Goal: Transaction & Acquisition: Purchase product/service

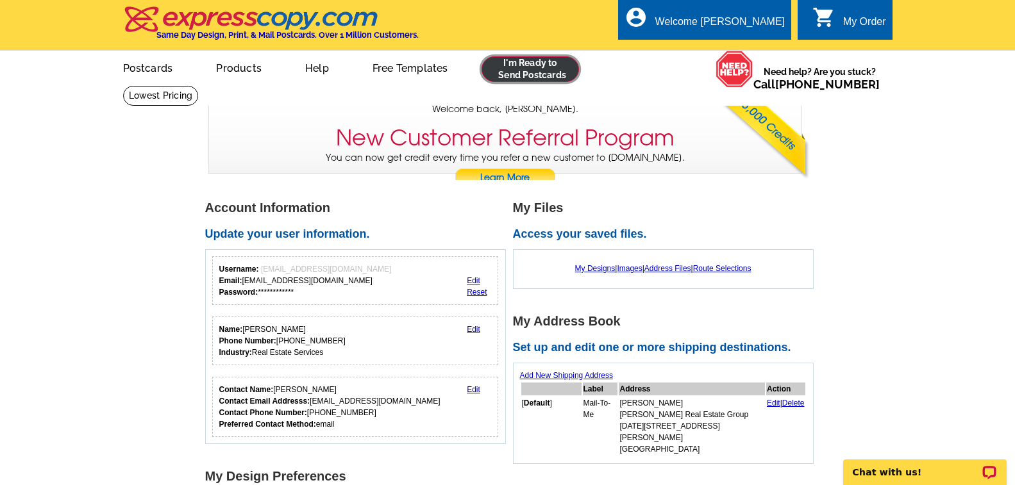
click at [516, 76] on link at bounding box center [530, 69] width 98 height 26
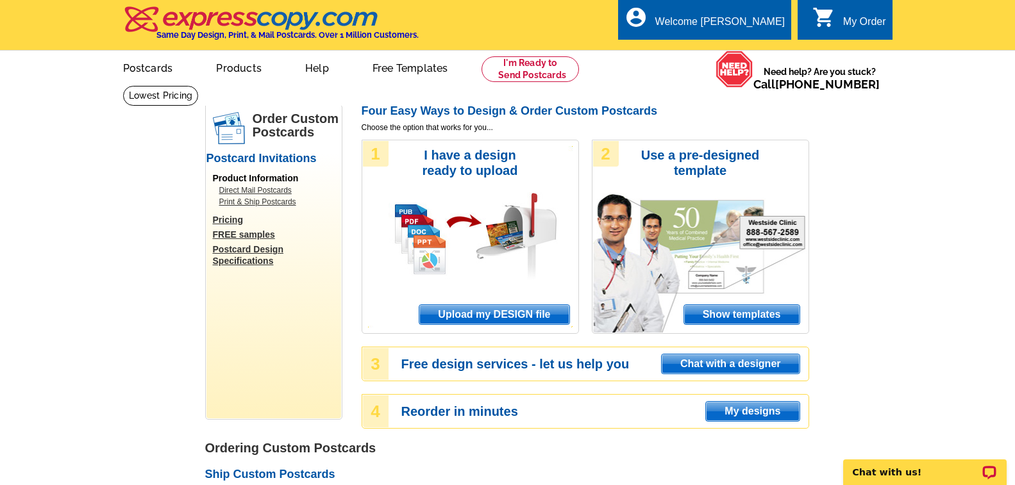
click at [496, 312] on span "Upload my DESIGN file" at bounding box center [493, 314] width 149 height 19
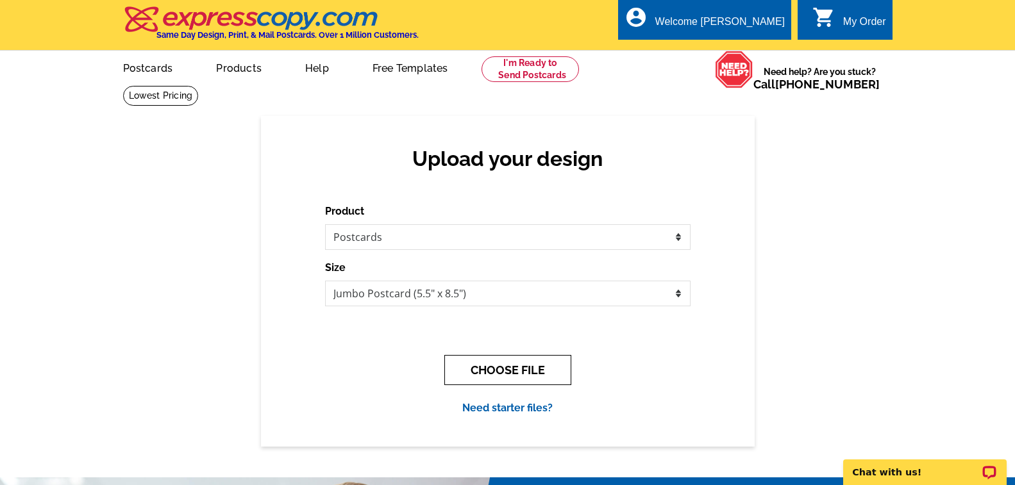
click at [510, 374] on button "CHOOSE FILE" at bounding box center [507, 370] width 127 height 30
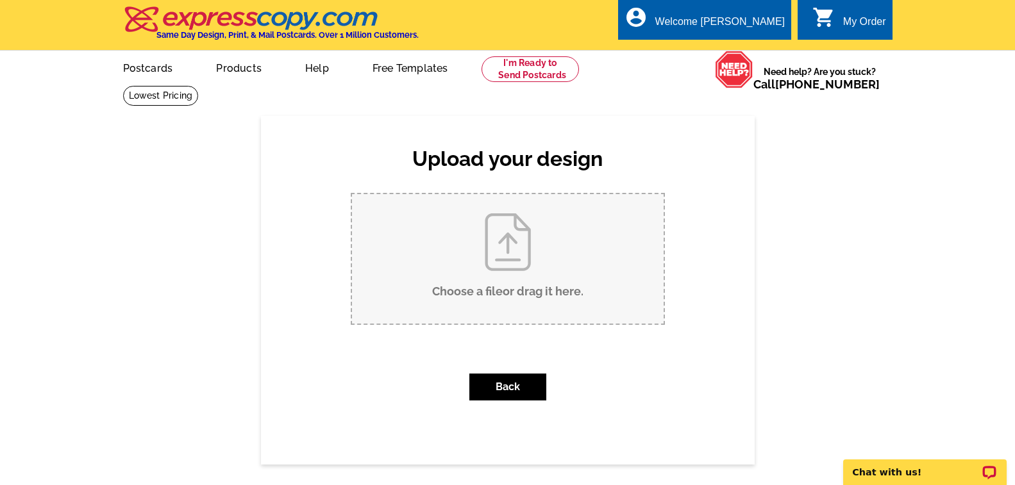
click at [498, 272] on input "Choose a file or drag it here ." at bounding box center [508, 258] width 312 height 129
type input "C:\fakepath\1589CornellDrive_Brentwood_ExpressCopy_JSPC_PRINT.pdf"
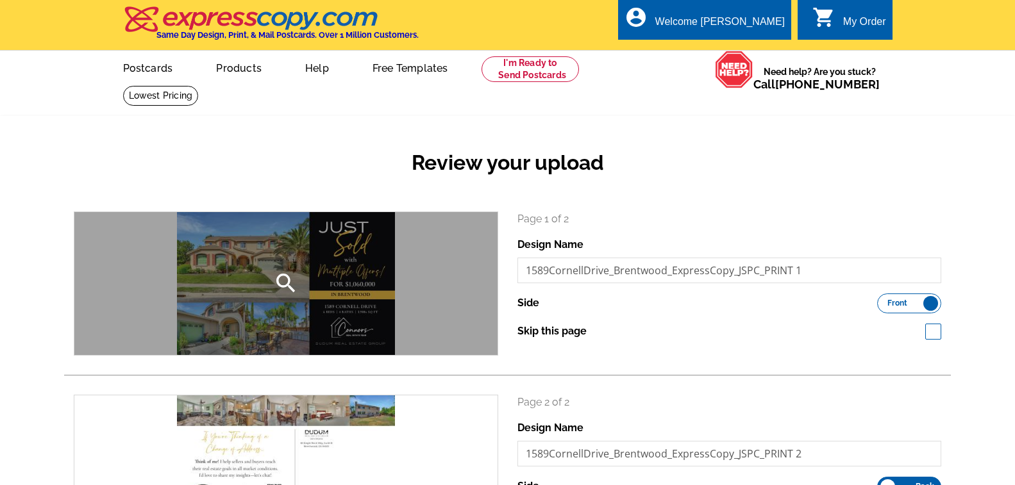
click at [365, 280] on div "search" at bounding box center [285, 283] width 423 height 143
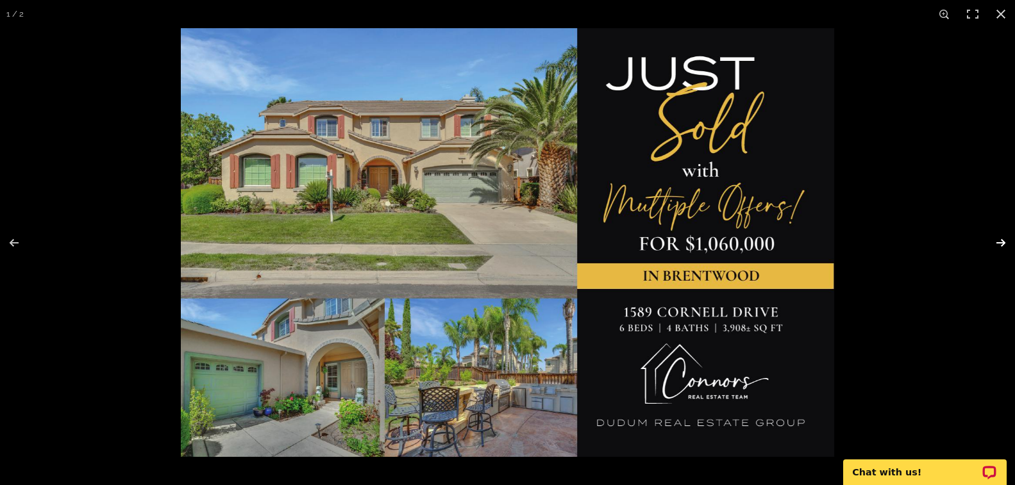
click at [1004, 243] on button at bounding box center [992, 243] width 45 height 64
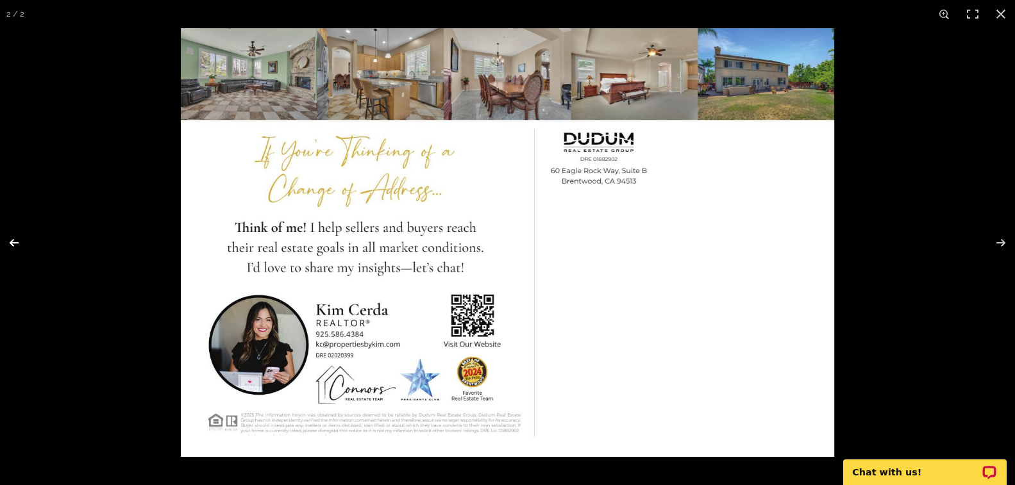
click at [15, 246] on button at bounding box center [22, 243] width 45 height 64
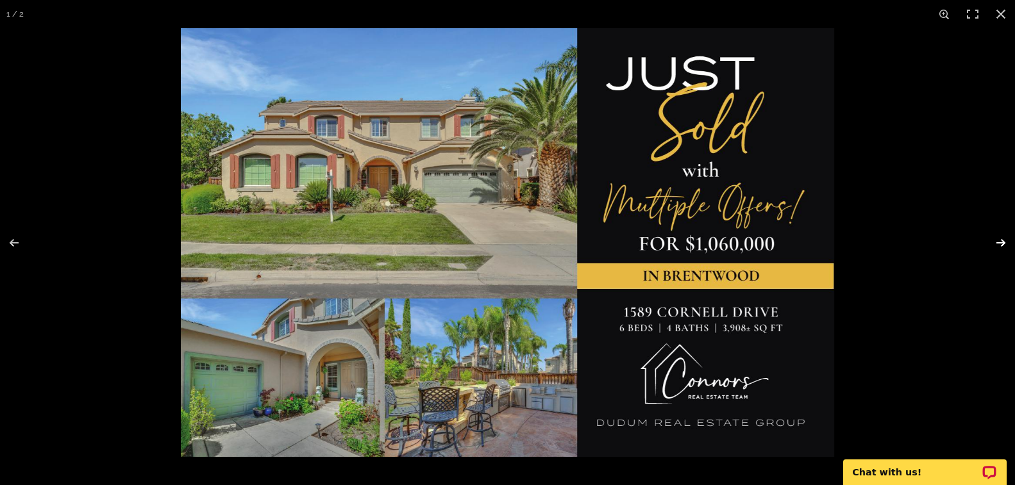
click at [1005, 237] on button at bounding box center [992, 243] width 45 height 64
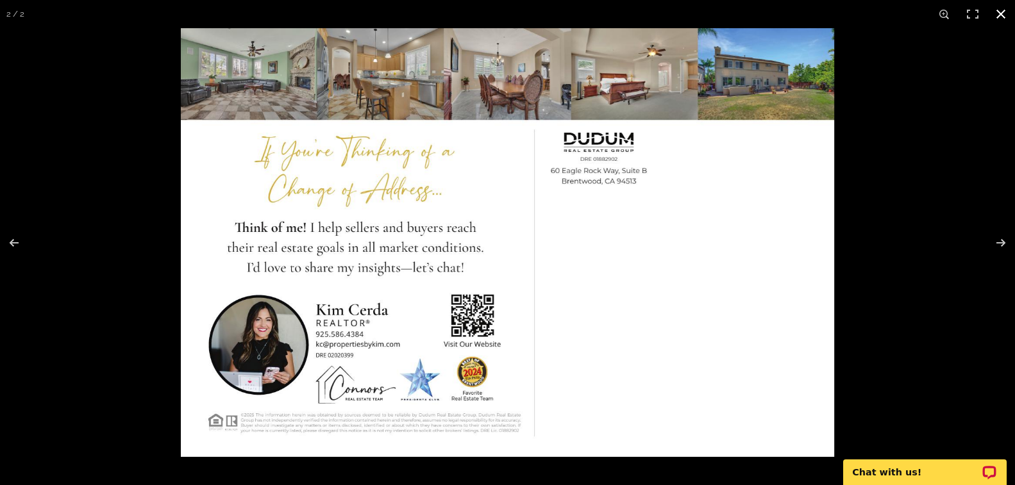
click at [997, 12] on button at bounding box center [1001, 14] width 28 height 28
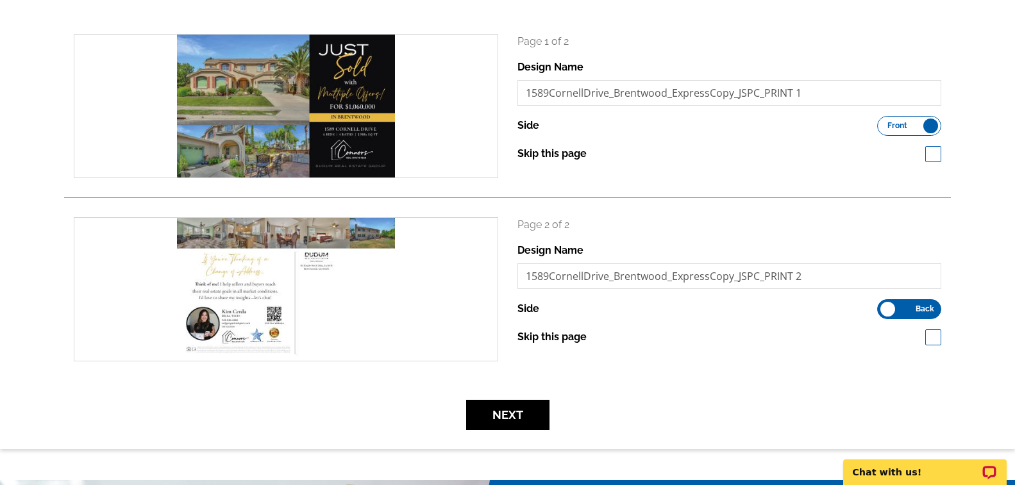
scroll to position [192, 0]
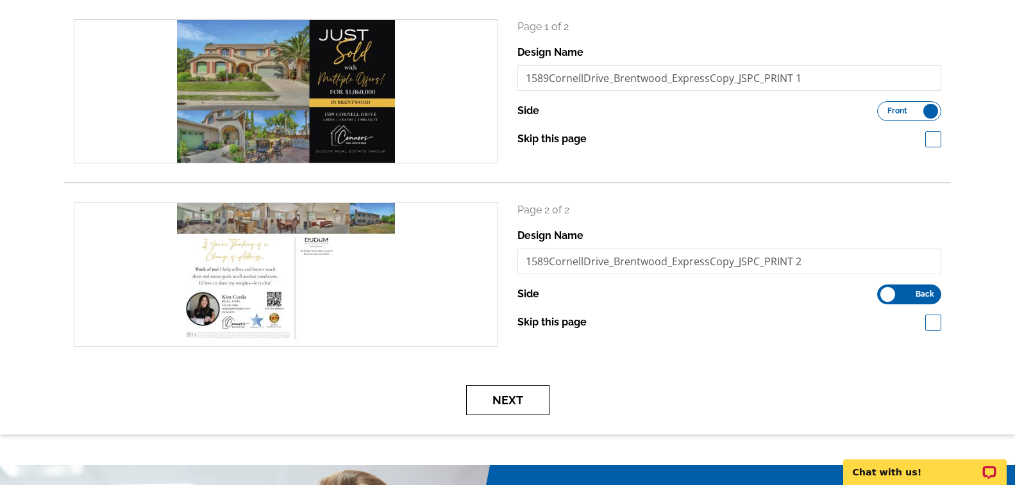
click at [519, 401] on button "Next" at bounding box center [507, 400] width 83 height 30
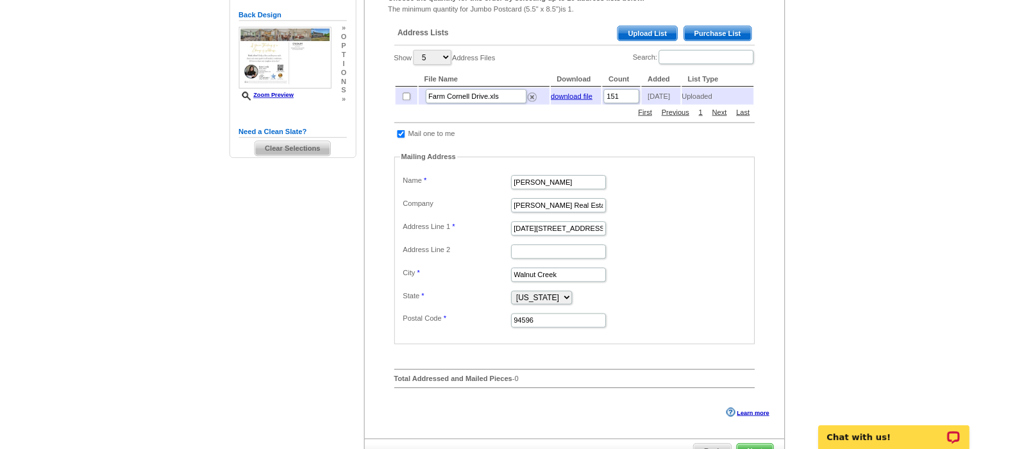
scroll to position [256, 0]
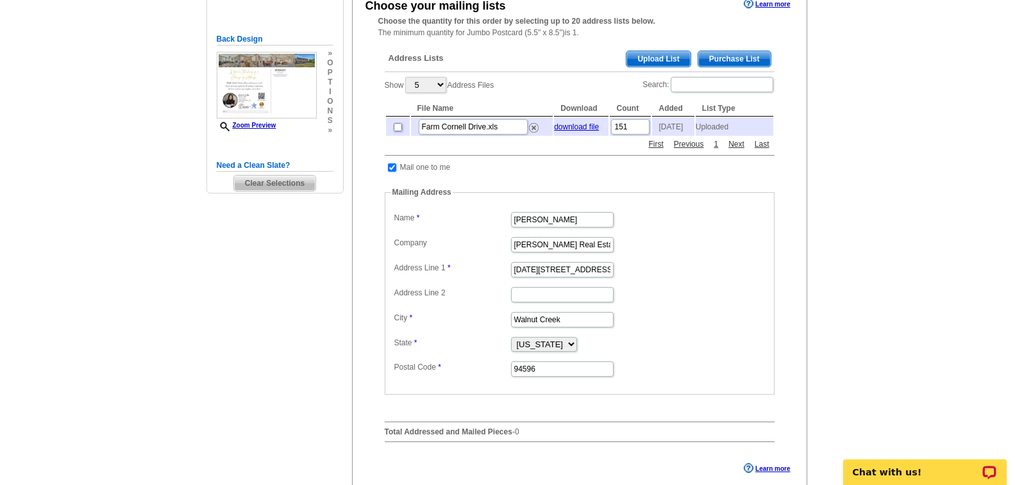
click at [399, 131] on input "checkbox" at bounding box center [398, 127] width 8 height 8
checkbox input "true"
click at [568, 129] on link "download file" at bounding box center [576, 126] width 45 height 9
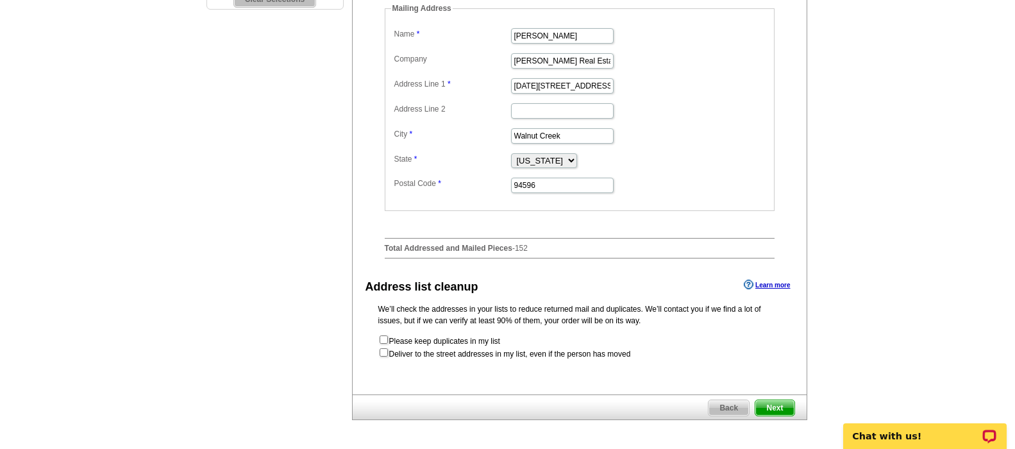
scroll to position [577, 0]
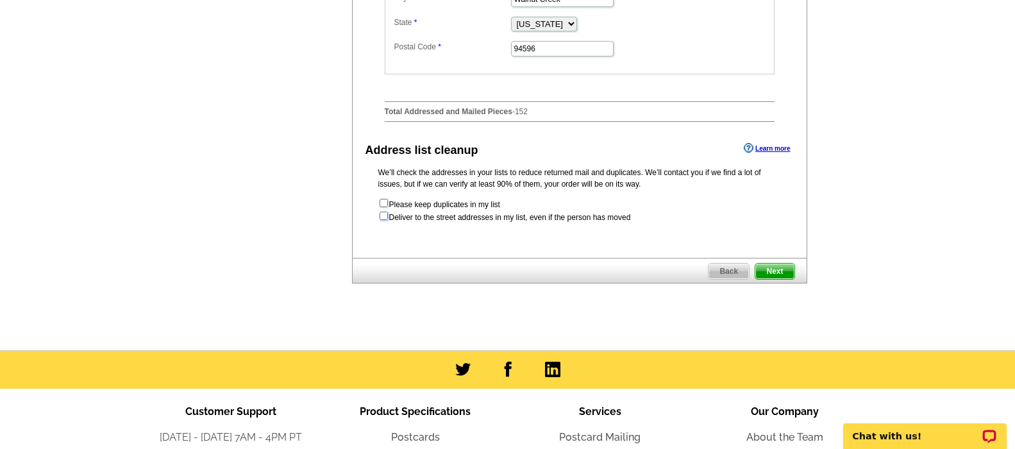
click at [383, 220] on input "checkbox" at bounding box center [384, 216] width 8 height 8
checkbox input "true"
radio input "true"
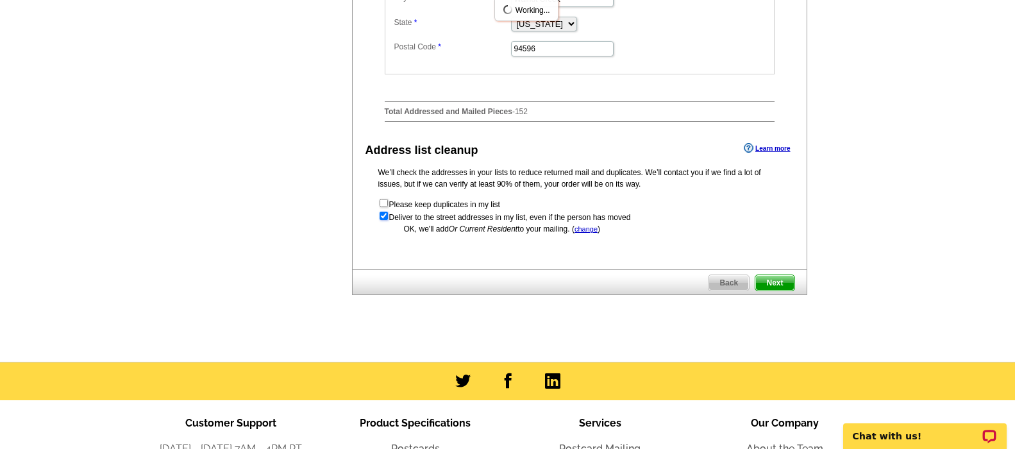
scroll to position [0, 0]
click at [776, 290] on span "Next" at bounding box center [774, 282] width 38 height 15
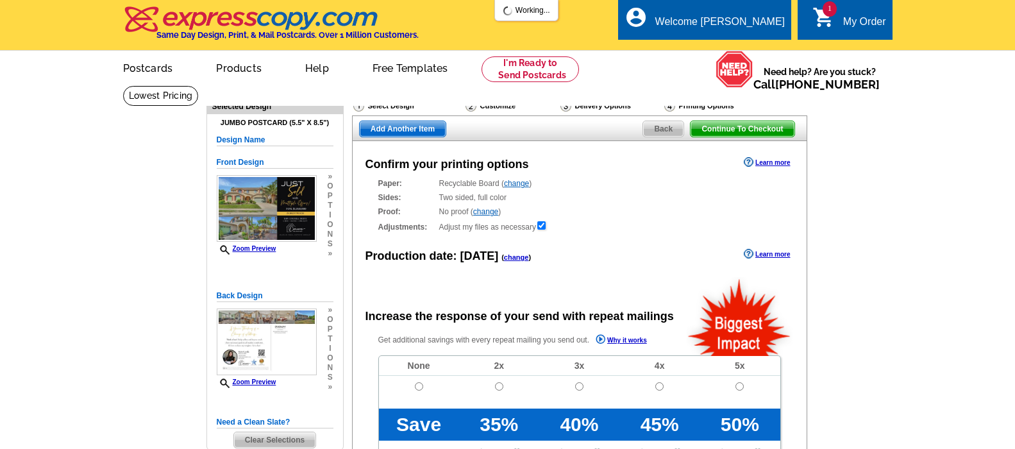
radio input "false"
click at [421, 390] on input "radio" at bounding box center [419, 386] width 8 height 8
radio input "true"
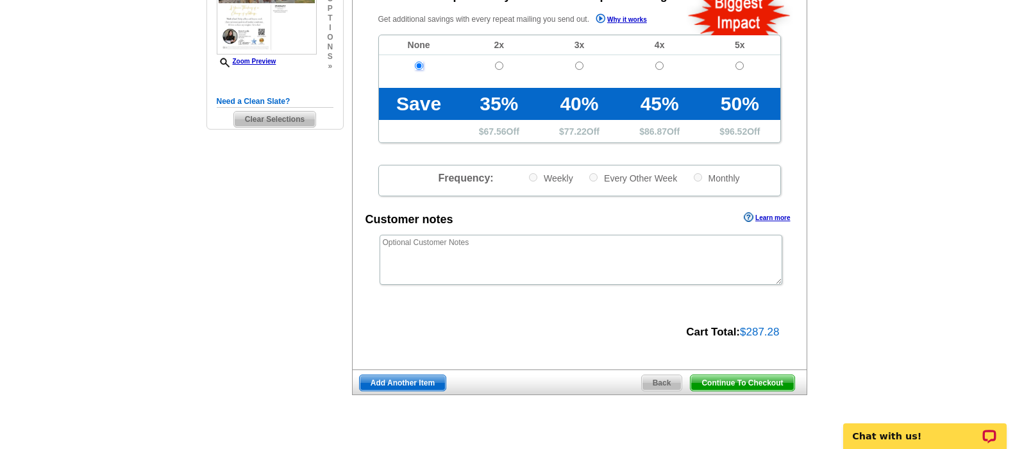
scroll to position [385, 0]
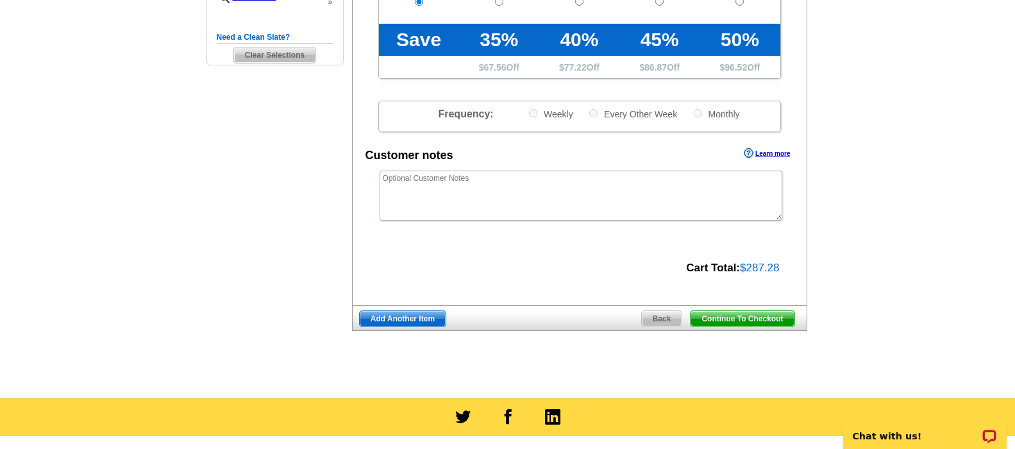
click at [727, 319] on span "Continue To Checkout" at bounding box center [741, 318] width 103 height 15
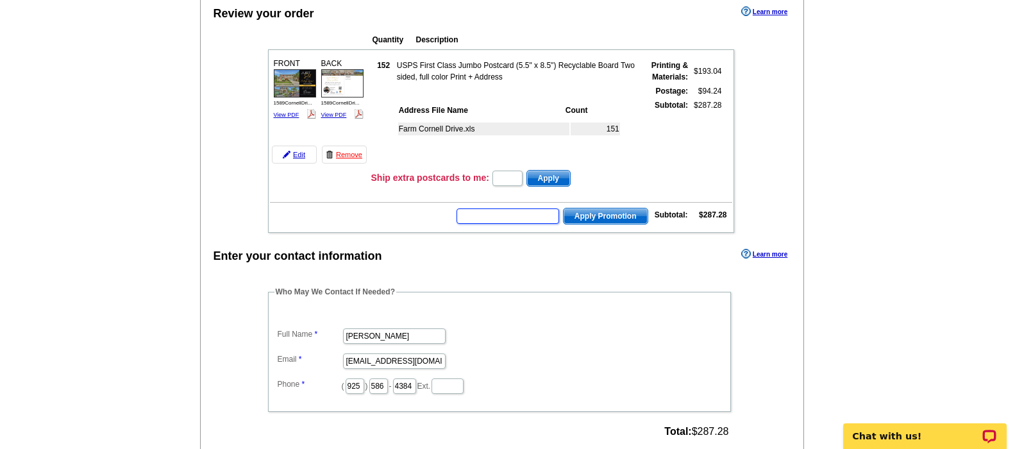
click at [508, 217] on input "text" at bounding box center [507, 215] width 103 height 15
paste input "E21MEMDAY40"
type input "E21MEMDAY40"
click at [604, 219] on span "Apply Promotion" at bounding box center [605, 215] width 84 height 15
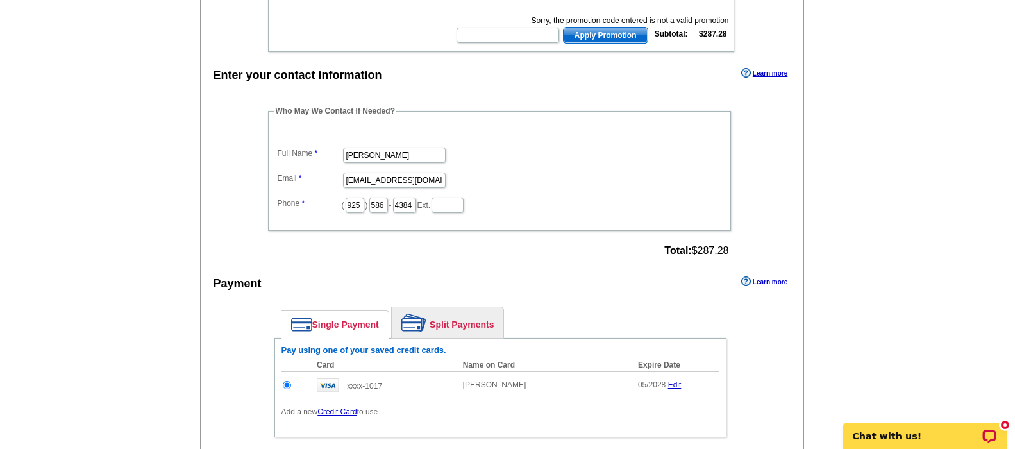
scroll to position [192, 0]
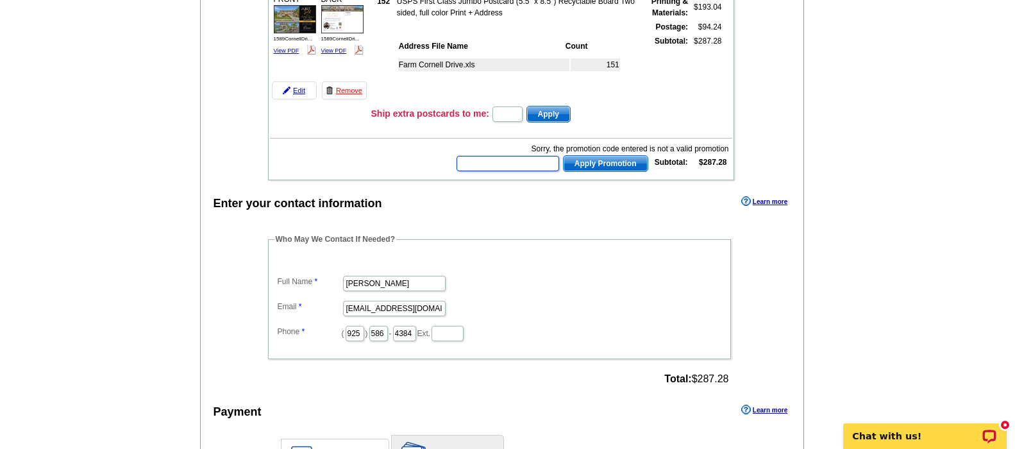
click at [480, 167] on input "text" at bounding box center [507, 163] width 103 height 15
type input "HURRY40"
click at [615, 165] on span "Apply Promotion" at bounding box center [605, 163] width 84 height 15
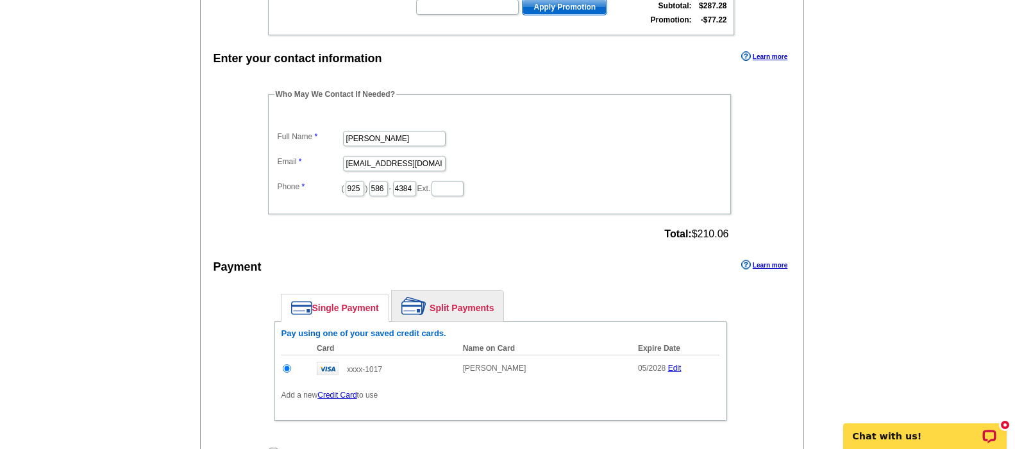
scroll to position [449, 0]
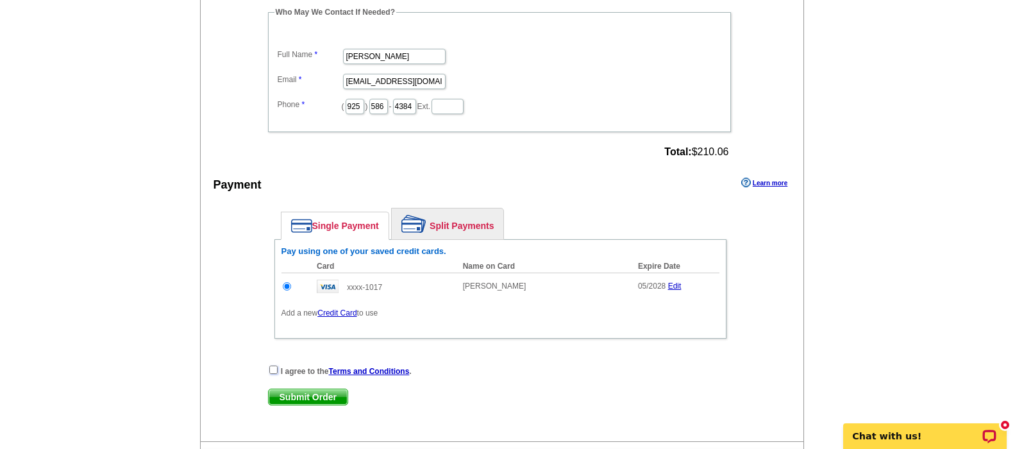
click at [273, 372] on input "checkbox" at bounding box center [273, 369] width 8 height 8
checkbox input "true"
click at [297, 399] on span "Submit Order" at bounding box center [308, 396] width 79 height 15
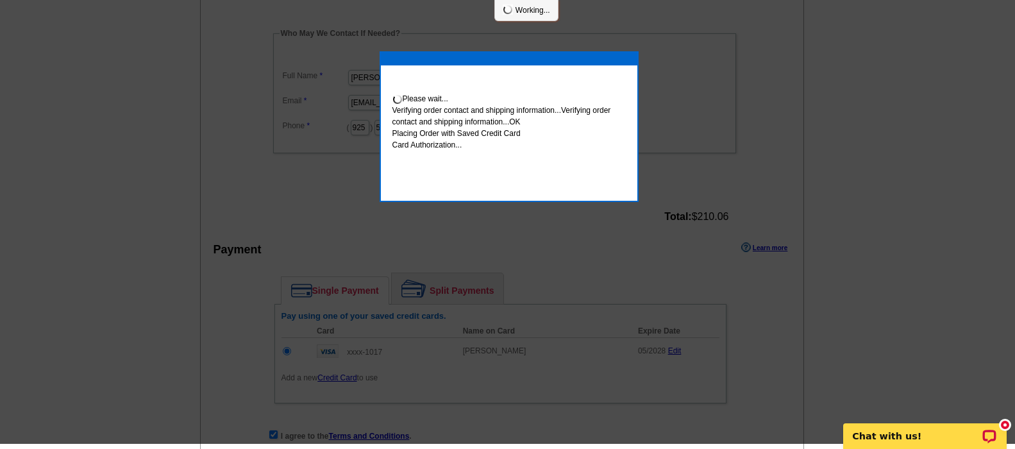
scroll to position [444, 0]
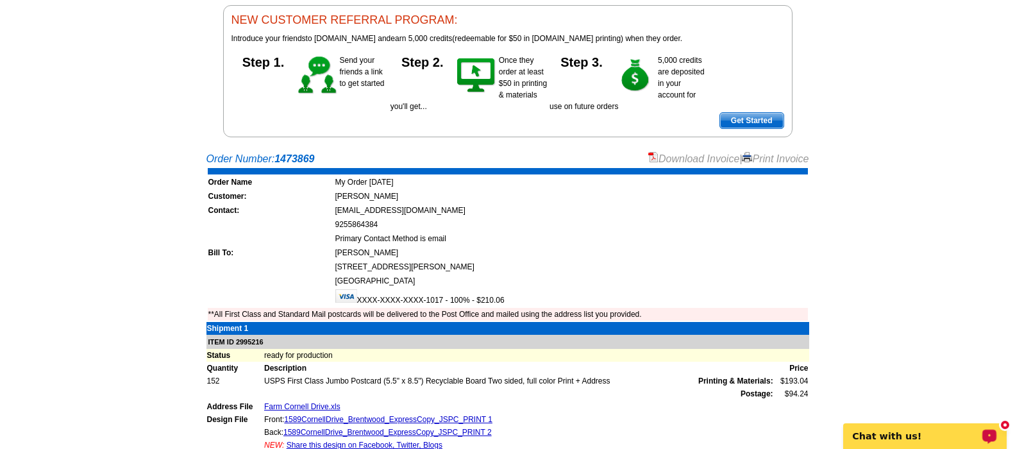
scroll to position [192, 0]
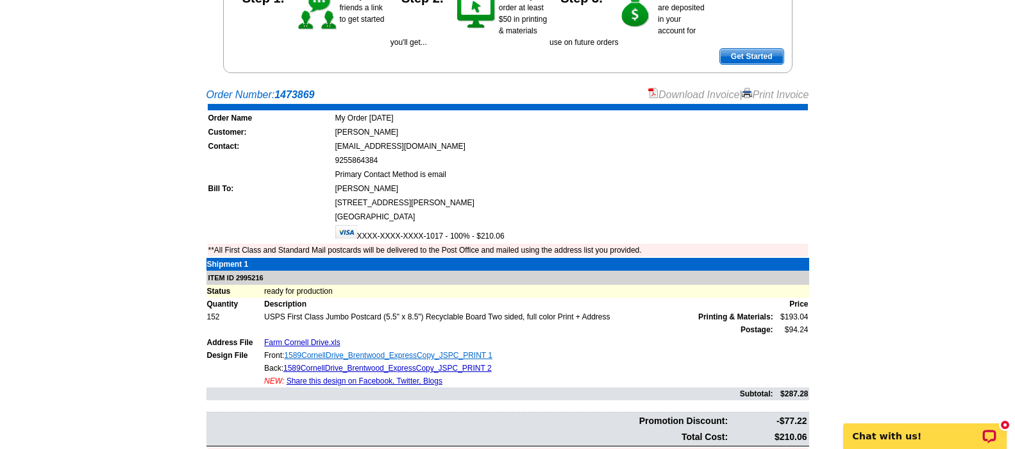
click at [415, 356] on link "1589CornellDrive_Brentwood_ExpressCopy_JSPC_PRINT 1" at bounding box center [388, 355] width 208 height 9
click at [341, 369] on link "1589CornellDrive_Brentwood_ExpressCopy_JSPC_PRINT 2" at bounding box center [387, 367] width 208 height 9
